Goal: Check status: Check status

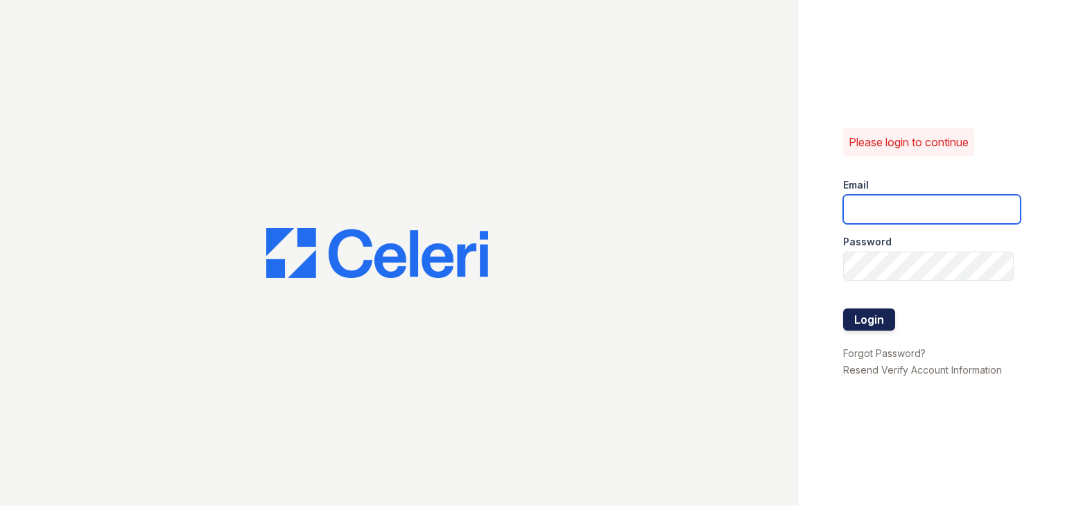
type input "apps3@av1m.com"
click at [872, 320] on button "Login" at bounding box center [869, 319] width 52 height 22
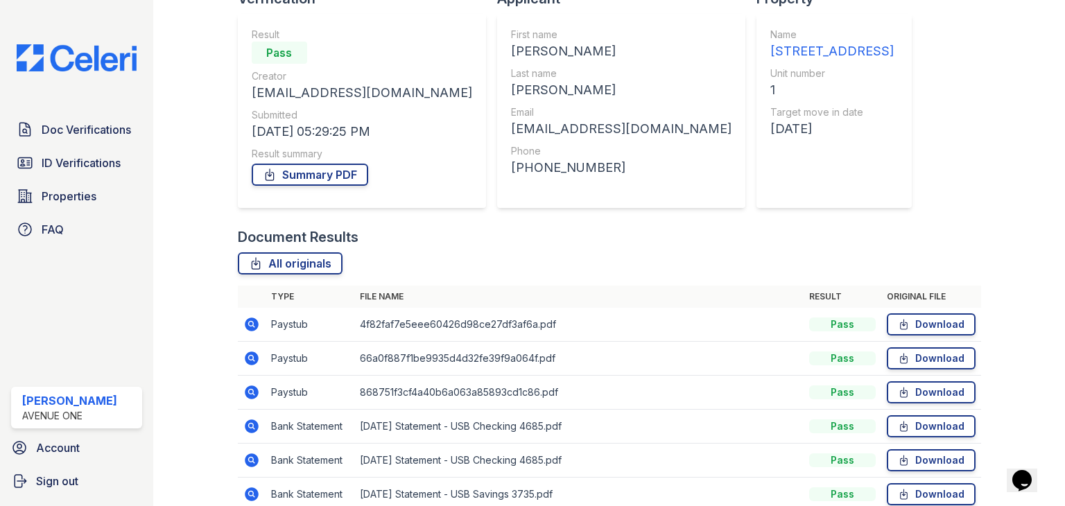
scroll to position [218, 0]
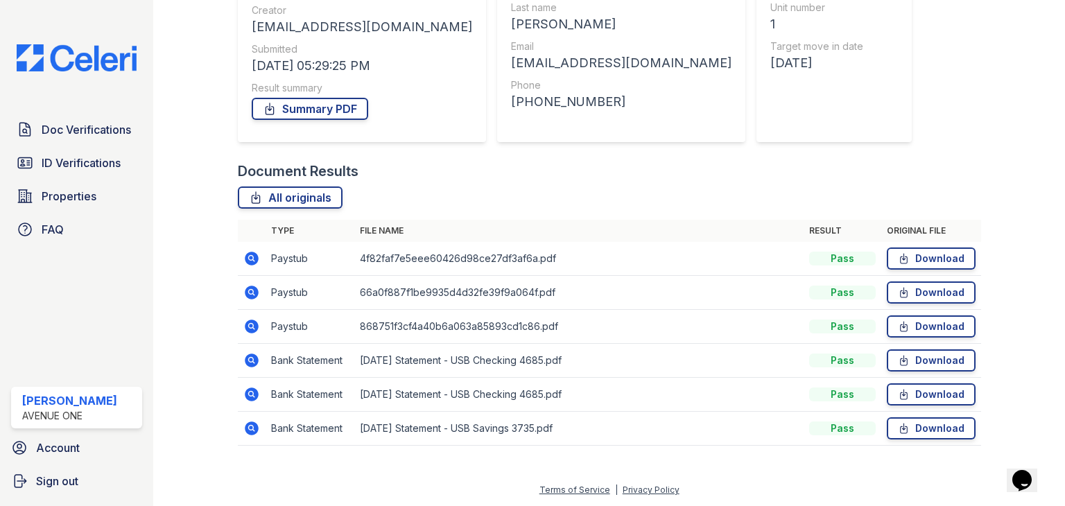
click at [250, 352] on icon at bounding box center [251, 360] width 17 height 17
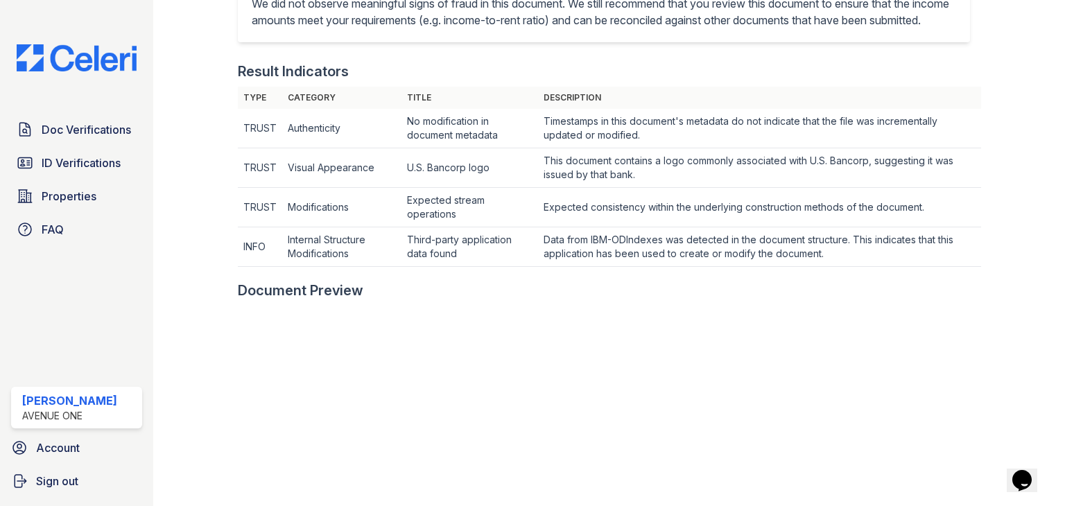
scroll to position [398, 0]
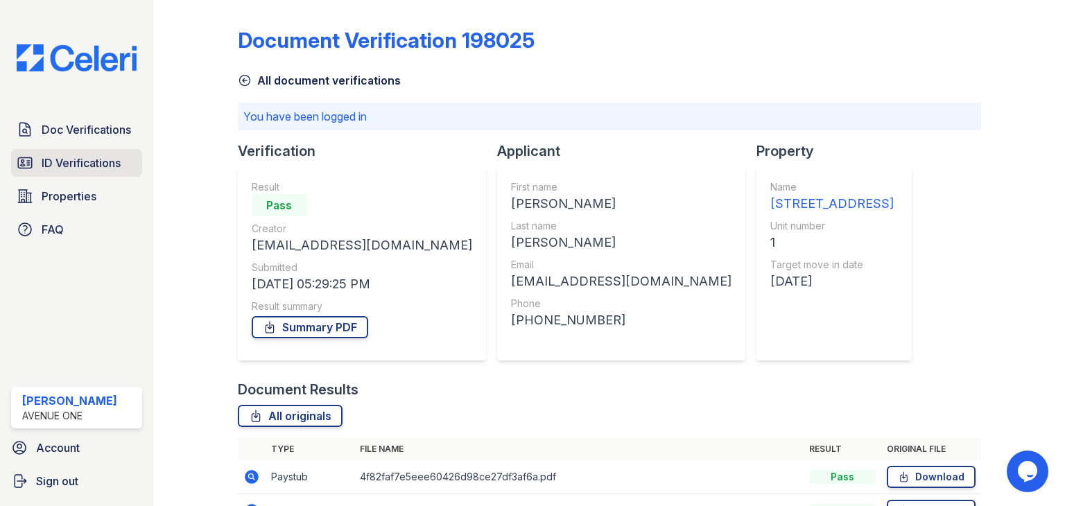
click at [125, 165] on link "ID Verifications" at bounding box center [76, 163] width 131 height 28
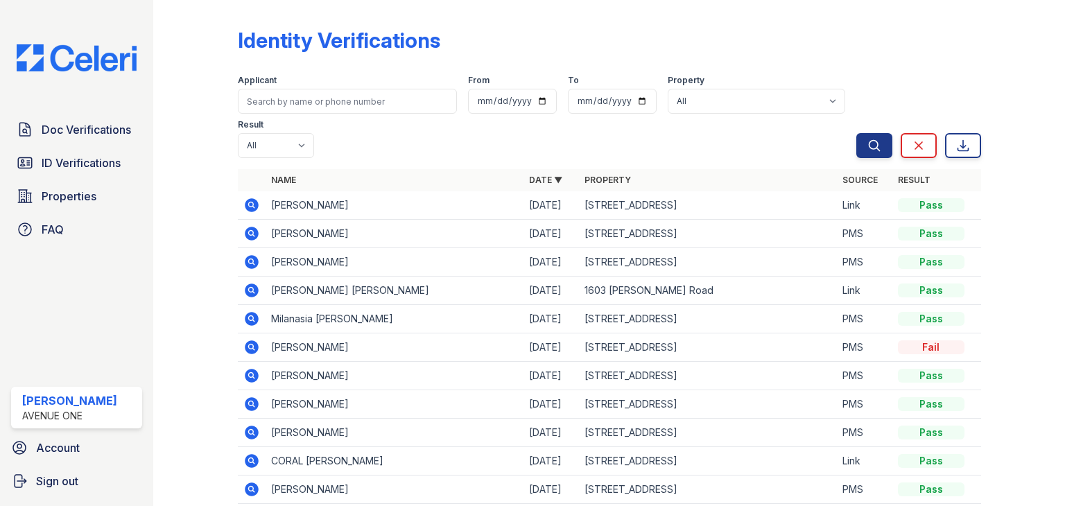
click at [250, 261] on icon at bounding box center [250, 260] width 3 height 3
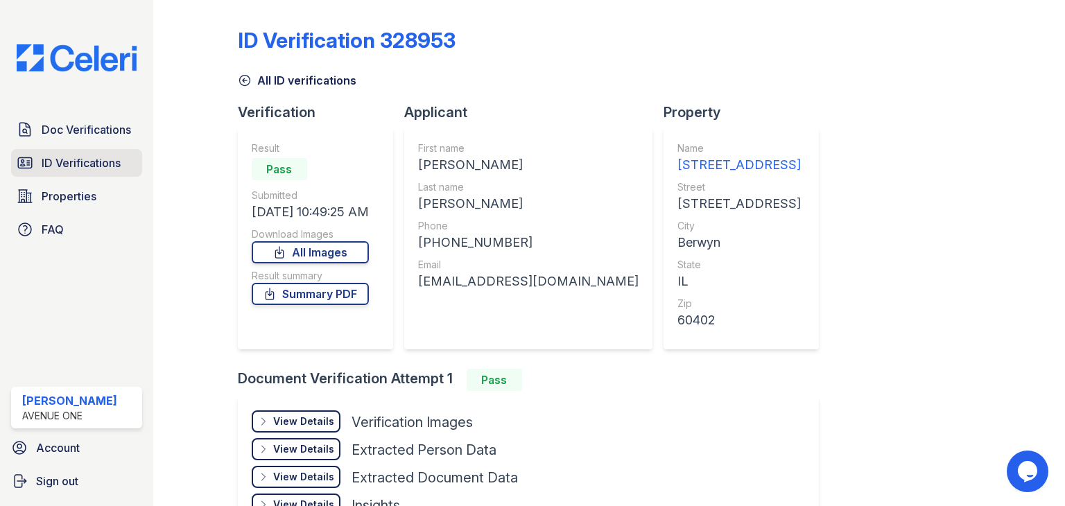
click at [62, 173] on link "ID Verifications" at bounding box center [76, 163] width 131 height 28
click at [75, 139] on link "Doc Verifications" at bounding box center [76, 130] width 131 height 28
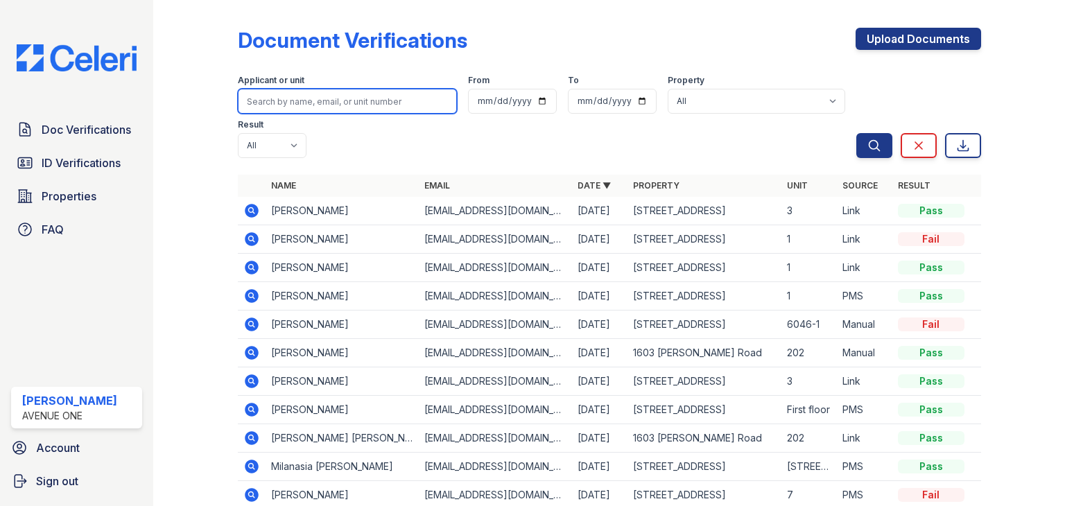
click at [367, 94] on input "search" at bounding box center [347, 101] width 219 height 25
click at [251, 405] on icon at bounding box center [251, 409] width 17 height 17
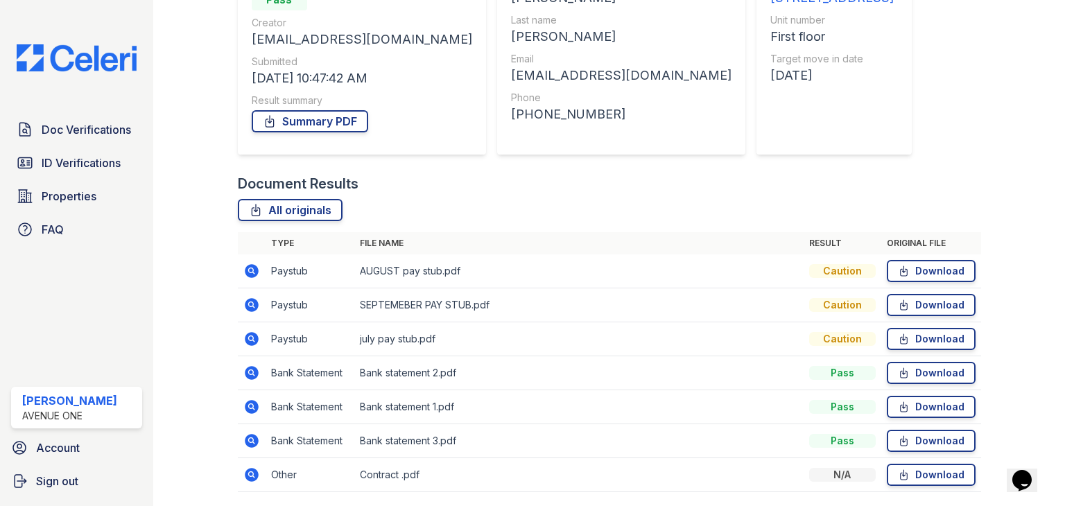
scroll to position [213, 0]
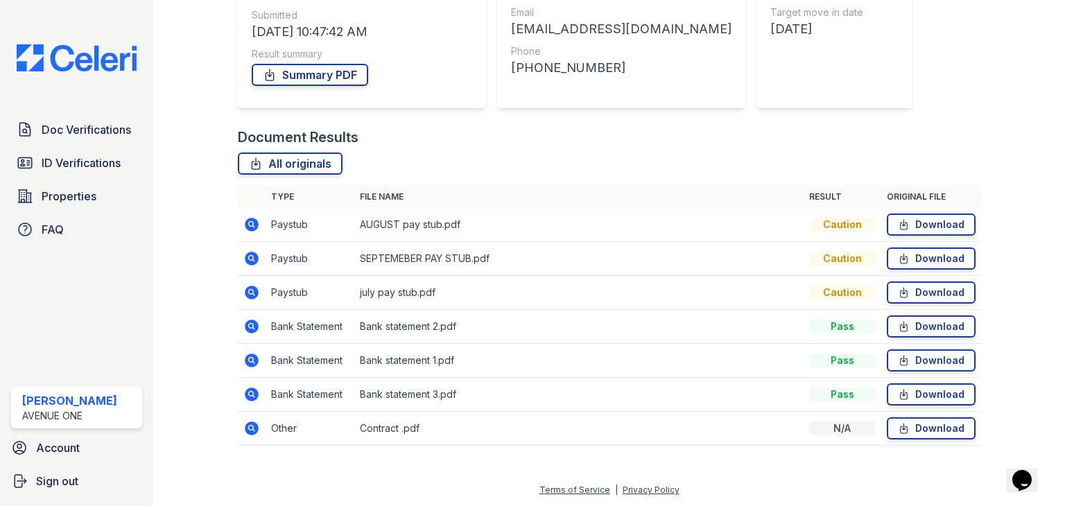
click at [255, 428] on icon at bounding box center [252, 428] width 14 height 14
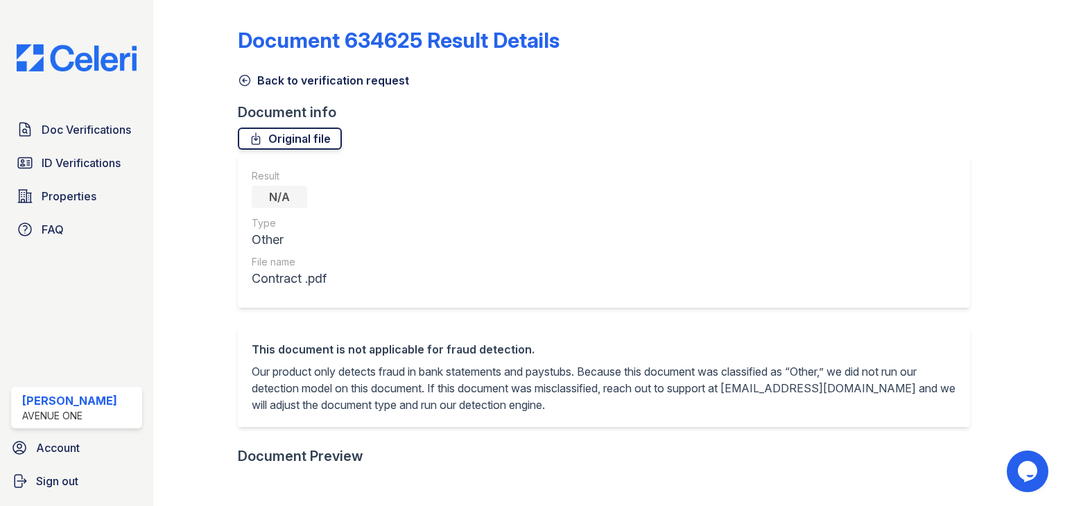
click at [302, 138] on link "Original file" at bounding box center [290, 139] width 104 height 22
